Goal: Complete application form: Complete application form

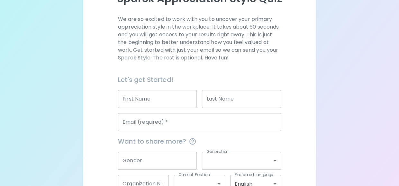
scroll to position [85, 0]
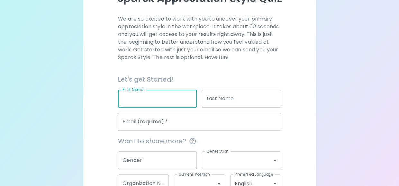
click at [156, 102] on input "First Name" at bounding box center [157, 99] width 79 height 18
type input "Aparna"
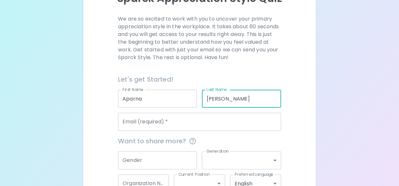
type input "[PERSON_NAME]"
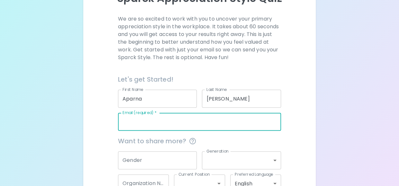
click at [146, 124] on input "Email (required)   *" at bounding box center [199, 122] width 163 height 18
type input "[EMAIL_ADDRESS][PERSON_NAME][DOMAIN_NAME]"
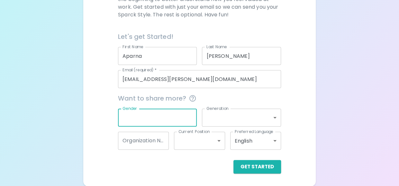
click at [149, 119] on input "Gender" at bounding box center [157, 118] width 79 height 18
type input "F"
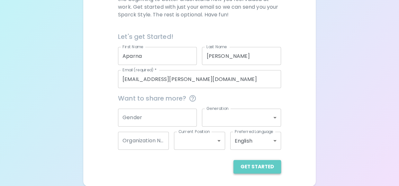
click at [268, 164] on button "Get Started" at bounding box center [258, 167] width 48 height 14
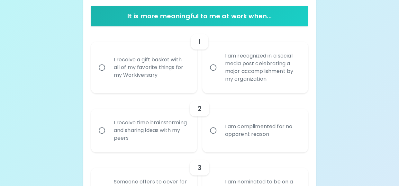
scroll to position [191, 0]
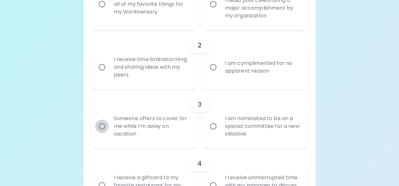
click at [101, 125] on input "Someone offers to cover for me while I’m away on vacation" at bounding box center [102, 127] width 14 height 14
radio input "true"
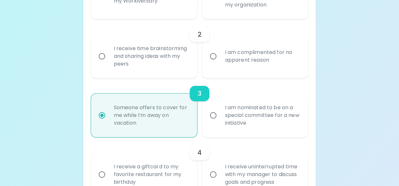
scroll to position [196, 0]
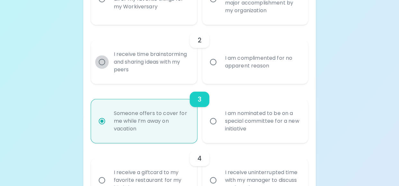
click at [103, 63] on input "I receive time brainstorming and sharing ideas with my peers" at bounding box center [102, 62] width 14 height 14
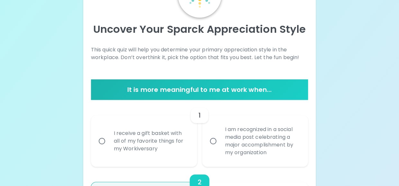
scroll to position [54, 0]
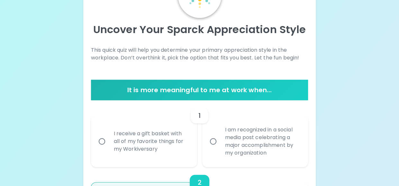
radio input "true"
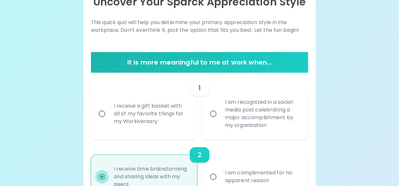
scroll to position [83, 0]
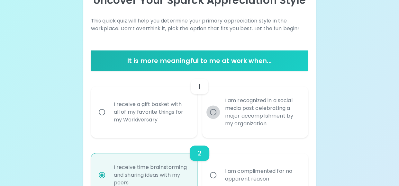
click at [214, 110] on input "I am recognized in a social media post celebrating a major accomplishment by my…" at bounding box center [214, 113] width 14 height 14
radio input "false"
radio input "true"
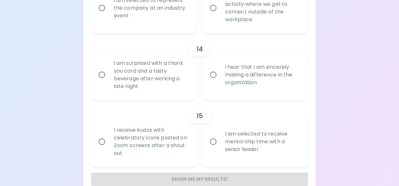
scroll to position [925, 0]
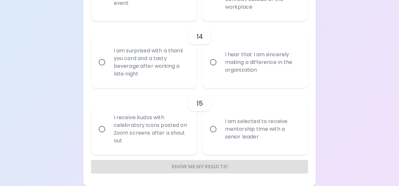
radio input "true"
click at [101, 128] on input "I receive kudos with celebratory icons posted on Zoom screens after a shout out" at bounding box center [102, 130] width 14 height 14
radio input "false"
radio input "true"
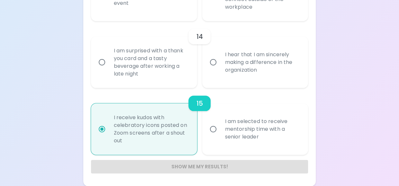
radio input "true"
click at [213, 61] on input "I hear that I am sincerely making a difference in the organization" at bounding box center [214, 63] width 14 height 14
radio input "false"
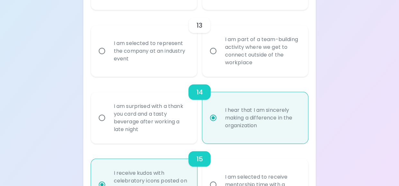
scroll to position [855, 0]
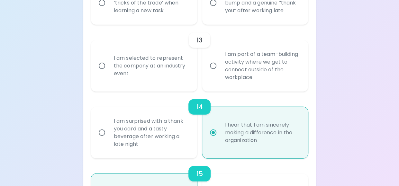
radio input "true"
click at [213, 66] on input "I am part of a team-building activity where we get to connect outside of the wo…" at bounding box center [214, 66] width 14 height 14
radio input "false"
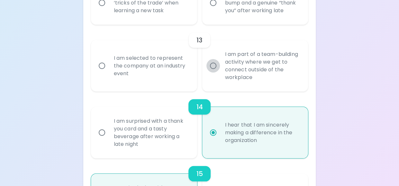
radio input "false"
radio input "true"
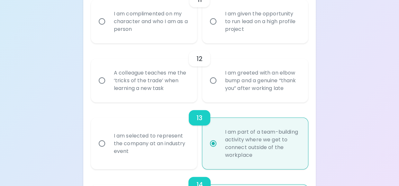
scroll to position [771, 0]
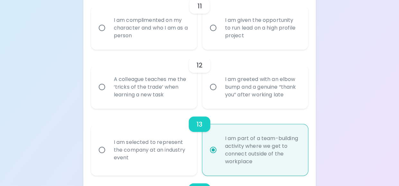
radio input "true"
click at [103, 86] on input "A colleague teaches me the ‘tricks of the trade’ when learning a new task" at bounding box center [102, 87] width 14 height 14
radio input "false"
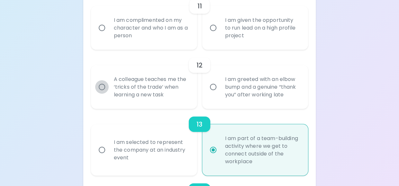
radio input "false"
radio input "true"
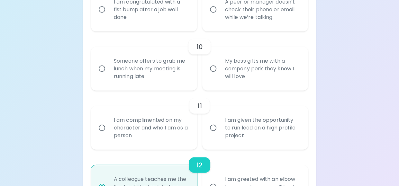
scroll to position [669, 0]
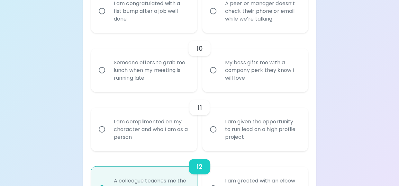
radio input "true"
click at [101, 127] on input "I am complimented on my character and who I am as a person" at bounding box center [102, 130] width 14 height 14
radio input "false"
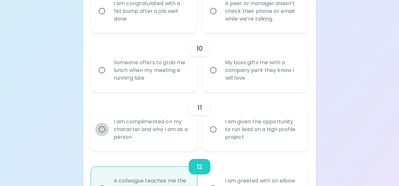
radio input "false"
radio input "true"
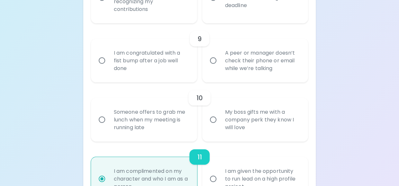
scroll to position [604, 0]
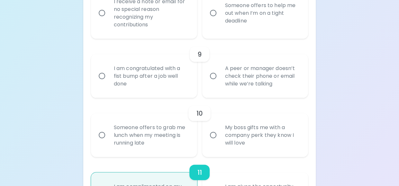
radio input "true"
click at [102, 135] on input "Someone offers to grab me lunch when my meeting is running late" at bounding box center [102, 136] width 14 height 14
radio input "false"
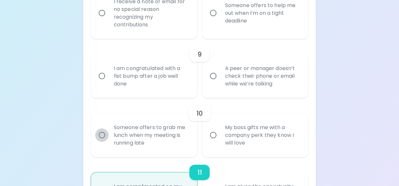
radio input "false"
radio input "true"
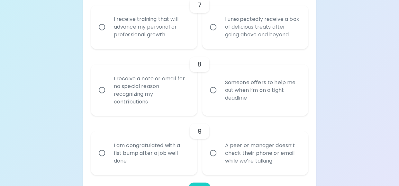
scroll to position [527, 0]
radio input "true"
click at [210, 152] on input "A peer or manager doesn’t check their phone or email while we’re talking" at bounding box center [214, 154] width 14 height 14
radio input "false"
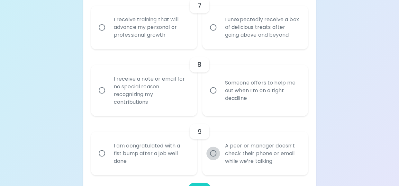
radio input "false"
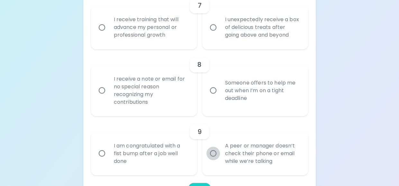
radio input "false"
radio input "true"
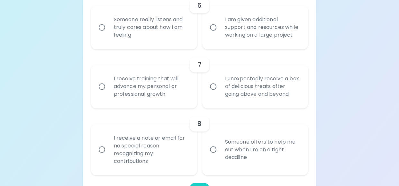
scroll to position [467, 0]
radio input "true"
click at [212, 150] on input "Someone offers to help me out when I’m on a tight deadline" at bounding box center [214, 150] width 14 height 14
radio input "false"
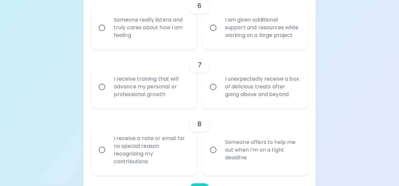
radio input "false"
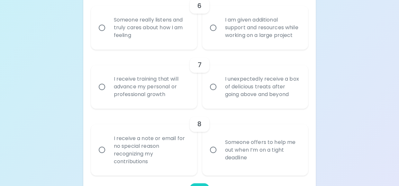
radio input "false"
radio input "true"
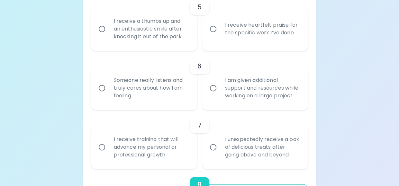
scroll to position [407, 0]
radio input "true"
click at [103, 145] on input "I receive training that will advance my personal or professional growth" at bounding box center [102, 148] width 14 height 14
radio input "false"
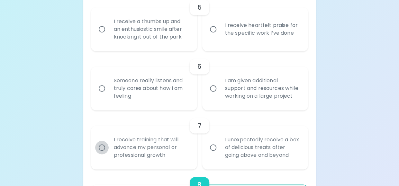
radio input "false"
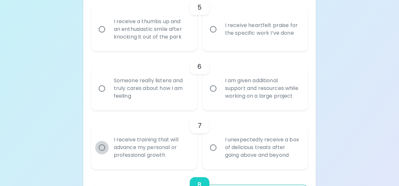
radio input "false"
radio input "true"
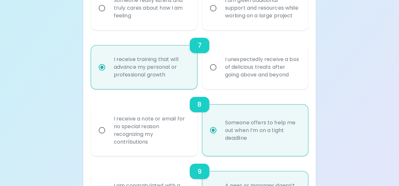
scroll to position [494, 0]
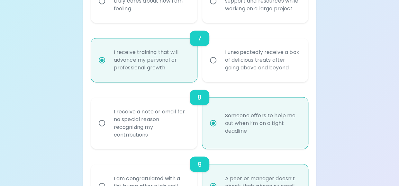
click at [101, 61] on input "I receive training that will advance my personal or professional growth" at bounding box center [102, 60] width 14 height 14
radio input "true"
click at [199, 79] on label "I unexpectedly receive a box of delicious treats after going above and beyond" at bounding box center [252, 60] width 106 height 44
click at [207, 67] on input "I unexpectedly receive a box of delicious treats after going above and beyond" at bounding box center [214, 60] width 14 height 14
radio input "false"
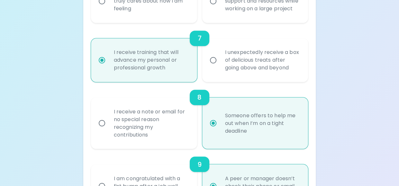
radio input "false"
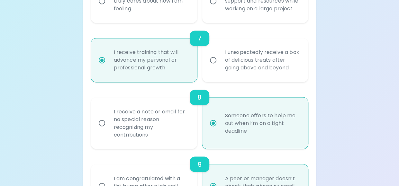
radio input "false"
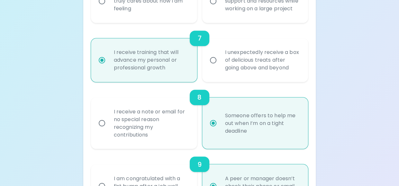
radio input "false"
radio input "true"
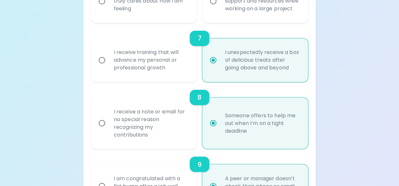
radio input "true"
click at [149, 60] on div "I receive training that will advance my personal or professional growth" at bounding box center [151, 60] width 85 height 39
click at [109, 60] on input "I receive training that will advance my personal or professional growth" at bounding box center [102, 60] width 14 height 14
radio input "false"
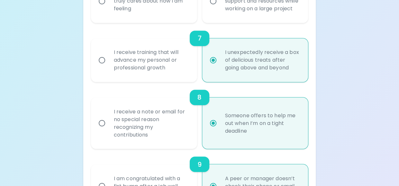
radio input "false"
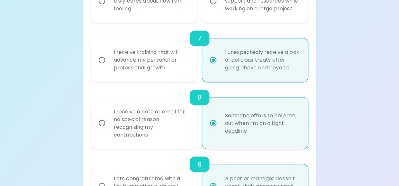
radio input "false"
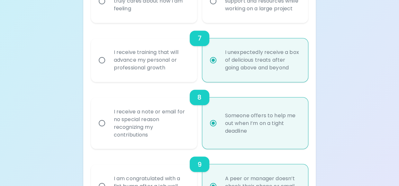
radio input "true"
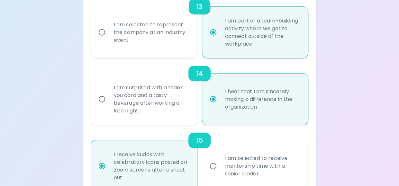
scroll to position [925, 0]
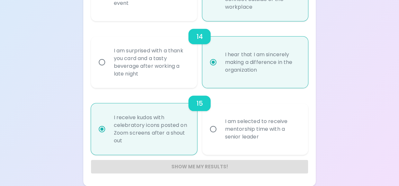
radio input "true"
click at [208, 167] on div "Show me my results!" at bounding box center [199, 167] width 217 height 14
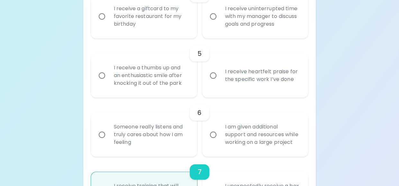
scroll to position [359, 0]
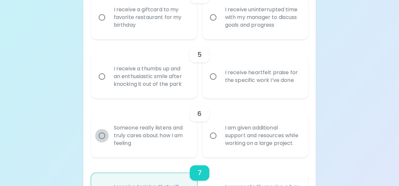
click at [103, 134] on input "Someone really listens and truly cares about how I am feeling" at bounding box center [102, 136] width 14 height 14
radio input "false"
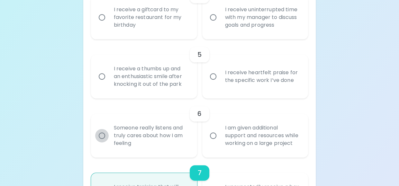
radio input "false"
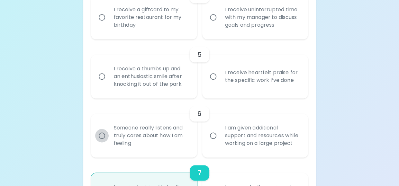
radio input "false"
radio input "true"
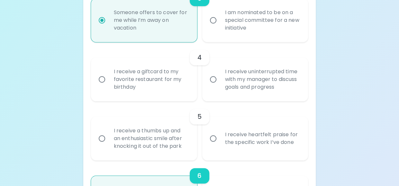
scroll to position [297, 0]
radio input "true"
click at [133, 134] on div "I receive a thumbs up and an enthusiastic smile after knocking it out of the pa…" at bounding box center [151, 139] width 85 height 39
click at [109, 134] on input "I receive a thumbs up and an enthusiastic smile after knocking it out of the pa…" at bounding box center [102, 140] width 14 height 14
radio input "false"
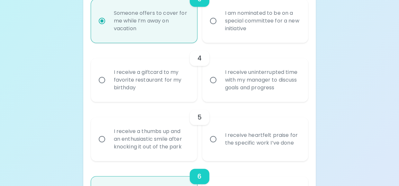
radio input "false"
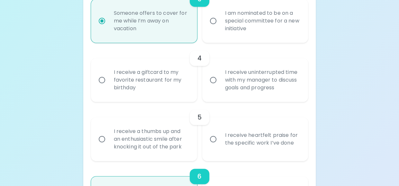
radio input "false"
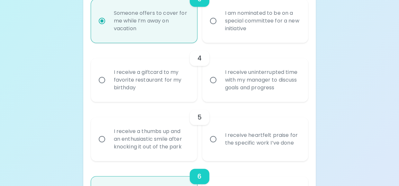
radio input "false"
radio input "true"
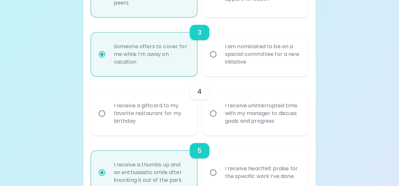
scroll to position [262, 0]
radio input "true"
click at [238, 104] on div "I receive uninterrupted time with my manager to discuss goals and progress" at bounding box center [262, 114] width 85 height 39
click at [220, 107] on input "I receive uninterrupted time with my manager to discuss goals and progress" at bounding box center [214, 114] width 14 height 14
radio input "false"
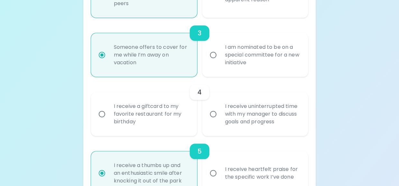
radio input "false"
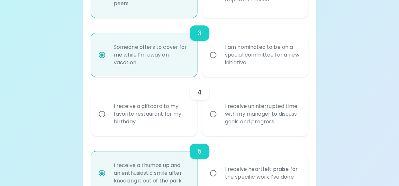
radio input "false"
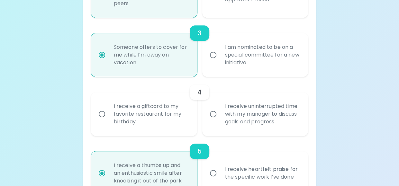
radio input "false"
radio input "true"
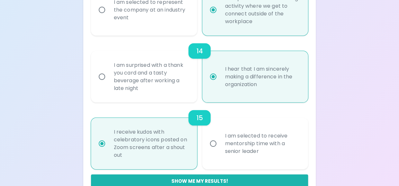
scroll to position [925, 0]
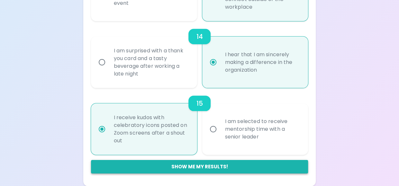
radio input "true"
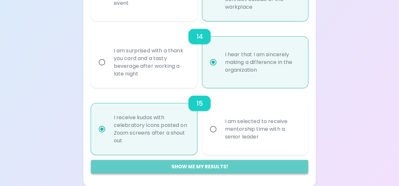
click at [207, 162] on button "Show me my results!" at bounding box center [199, 167] width 217 height 14
radio input "false"
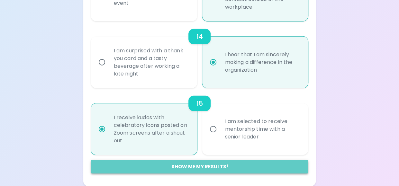
radio input "false"
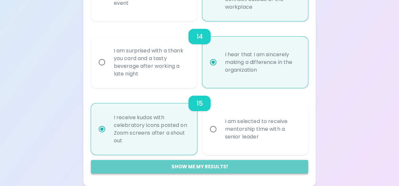
radio input "false"
radio input "true"
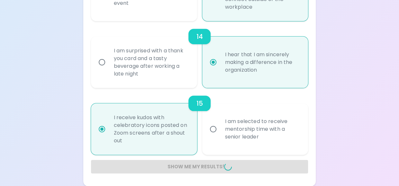
radio input "false"
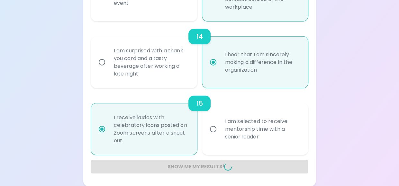
radio input "false"
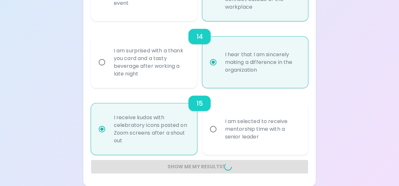
radio input "false"
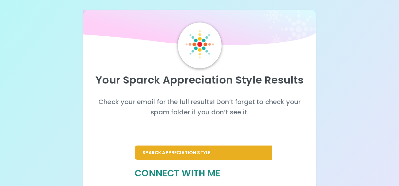
scroll to position [3, 0]
